Goal: Task Accomplishment & Management: Manage account settings

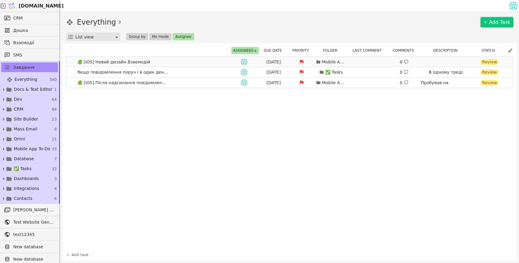
click at [235, 66] on div "[DATE] Mobile App To-Do 0 Review" at bounding box center [368, 62] width 274 height 8
click at [192, 85] on link "🍏 [iOS] Після надсилання повідомлення його не видно [DATE] Mobile App To-Do 0 П…" at bounding box center [289, 83] width 447 height 10
click at [190, 61] on link "🍏 [iOS] Новий дизайн Взаємодій [DATE] Mobile App To-Do 0 Review" at bounding box center [289, 62] width 447 height 10
